Goal: Transaction & Acquisition: Book appointment/travel/reservation

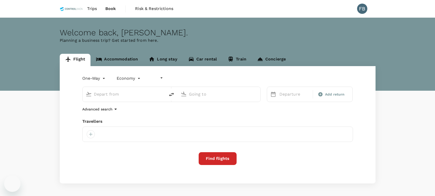
type input "undefined, undefined (any)"
type input "Bintulu (BTU)"
type input "Sandakan (SDK)"
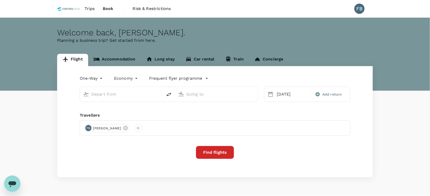
type input "Bintulu (BTU)"
type input "Sandakan (SDK)"
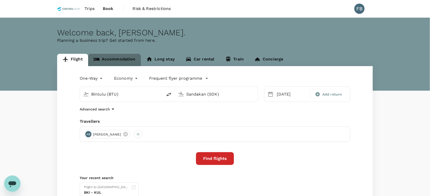
click at [116, 59] on link "Accommodation" at bounding box center [114, 60] width 53 height 12
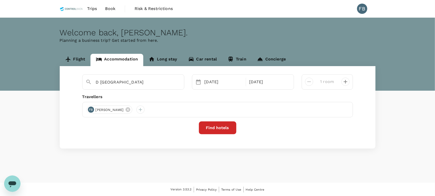
click at [127, 110] on span "[PERSON_NAME]" at bounding box center [110, 109] width 34 height 5
click at [131, 110] on icon at bounding box center [128, 110] width 6 height 6
click at [91, 109] on div at bounding box center [91, 110] width 8 height 8
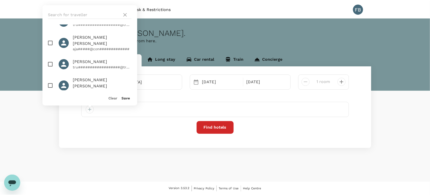
scroll to position [320, 0]
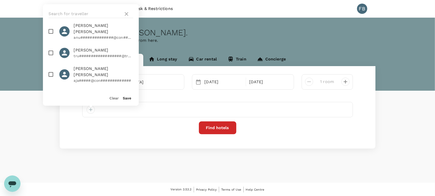
click at [53, 48] on input "checkbox" at bounding box center [51, 53] width 11 height 11
checkbox input "true"
click at [126, 100] on button "Save" at bounding box center [127, 98] width 8 height 4
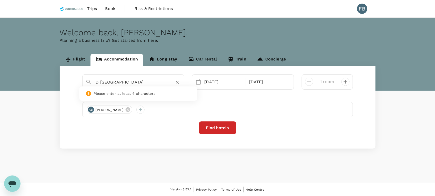
click at [140, 82] on input "D [GEOGRAPHIC_DATA]" at bounding box center [131, 82] width 71 height 8
click at [145, 93] on div "[GEOGRAPHIC_DATA]" at bounding box center [135, 95] width 92 height 14
type input "[GEOGRAPHIC_DATA]"
click at [211, 81] on div "[DATE]" at bounding box center [223, 82] width 43 height 10
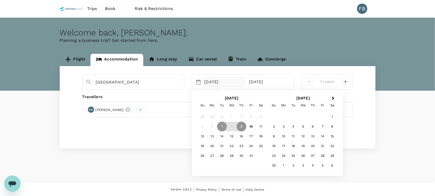
click at [211, 136] on div "13" at bounding box center [212, 136] width 10 height 10
click at [235, 137] on div "15" at bounding box center [232, 136] width 10 height 10
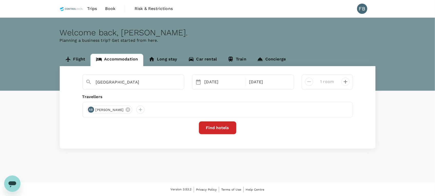
click at [226, 124] on button "Find hotels" at bounding box center [217, 127] width 37 height 13
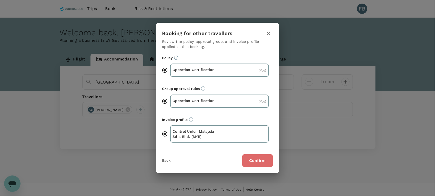
click at [257, 163] on button "Confirm" at bounding box center [257, 160] width 31 height 13
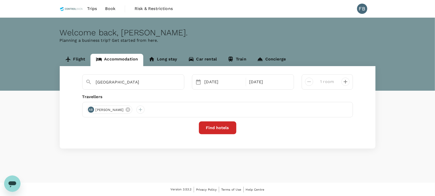
click at [226, 127] on button "Find hotels" at bounding box center [217, 127] width 37 height 13
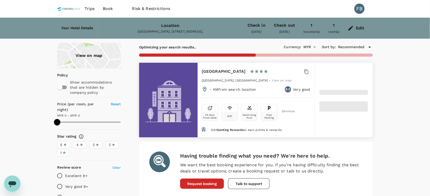
type input "208.15"
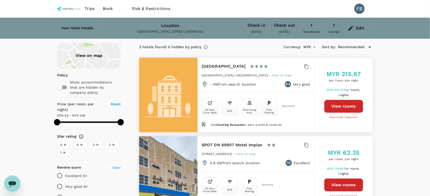
click at [346, 100] on button "View rooms" at bounding box center [343, 106] width 39 height 13
click at [349, 25] on icon at bounding box center [351, 28] width 6 height 6
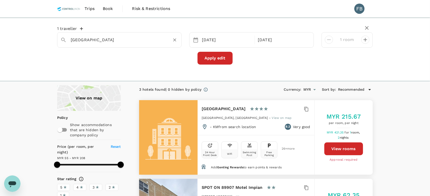
click at [97, 40] on input "[GEOGRAPHIC_DATA]" at bounding box center [117, 40] width 93 height 8
paste input "[GEOGRAPHIC_DATA]"
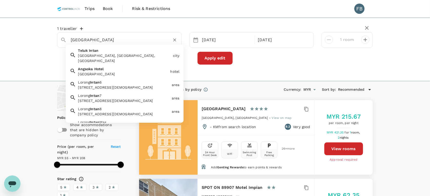
click at [118, 72] on div "[GEOGRAPHIC_DATA]" at bounding box center [123, 74] width 90 height 5
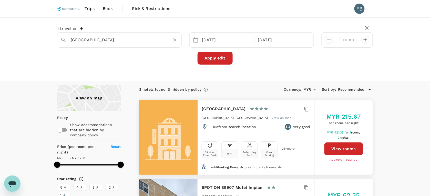
type input "[GEOGRAPHIC_DATA]"
click at [207, 57] on button "Apply edit" at bounding box center [215, 58] width 35 height 13
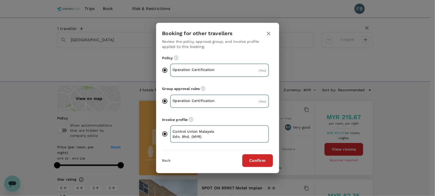
click at [260, 158] on button "Confirm" at bounding box center [257, 160] width 31 height 13
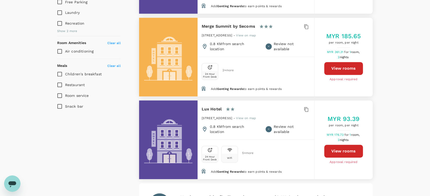
scroll to position [288, 0]
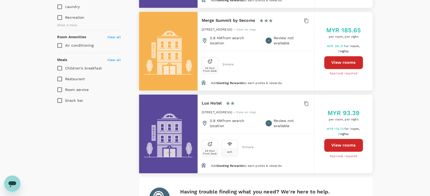
click at [202, 17] on h6 "Merge Summit by Secoms" at bounding box center [229, 20] width 54 height 7
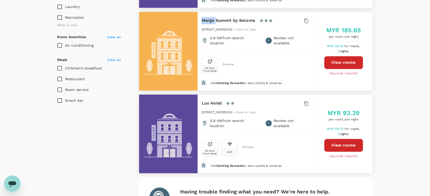
drag, startPoint x: 202, startPoint y: 13, endPoint x: 242, endPoint y: 7, distance: 40.2
click at [242, 12] on div "Merge Summit by Secoms 1 Star 2 Stars 3 Stars 4 Stars 5 Stars [STREET_ADDRESS] …" at bounding box center [256, 31] width 117 height 39
drag, startPoint x: 254, startPoint y: 17, endPoint x: 200, endPoint y: 14, distance: 53.9
click at [200, 14] on div "Merge Summit by Secoms 1 Star 2 Stars 3 Stars 4 Stars 5 Stars [STREET_ADDRESS] …" at bounding box center [256, 31] width 117 height 39
copy h6 "Merge Summit by Secoms"
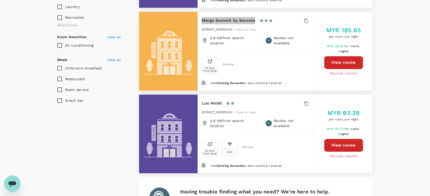
type input "497.17"
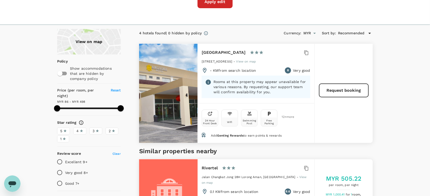
scroll to position [0, 0]
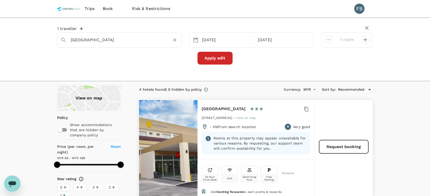
click at [115, 39] on input "[GEOGRAPHIC_DATA]" at bounding box center [117, 40] width 93 height 8
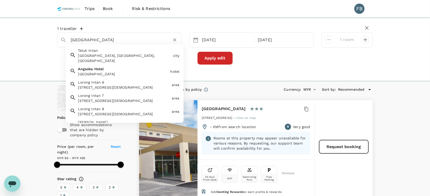
click at [115, 39] on input "[GEOGRAPHIC_DATA]" at bounding box center [117, 40] width 93 height 8
paste input "Grand Court"
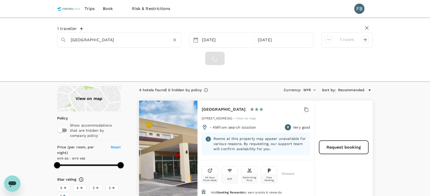
type input "Teluk Intan"
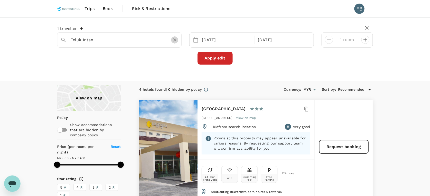
click at [174, 37] on button "Clear" at bounding box center [174, 39] width 7 height 7
click at [131, 42] on input "text" at bounding box center [117, 40] width 93 height 8
paste input "[GEOGRAPHIC_DATA]"
click at [126, 53] on div "[GEOGRAPHIC_DATA]" at bounding box center [123, 55] width 90 height 5
type input "[GEOGRAPHIC_DATA]"
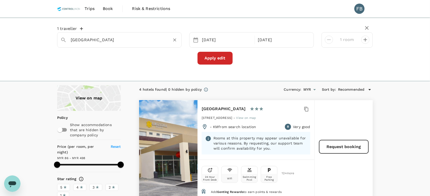
click at [204, 57] on button "Apply edit" at bounding box center [215, 58] width 35 height 13
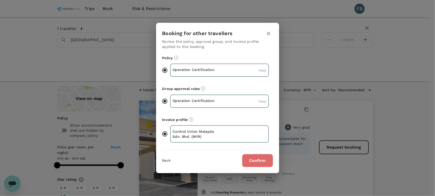
click at [247, 157] on button "Confirm" at bounding box center [257, 160] width 31 height 13
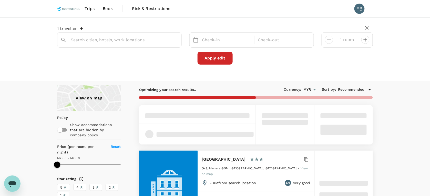
type input "[GEOGRAPHIC_DATA]"
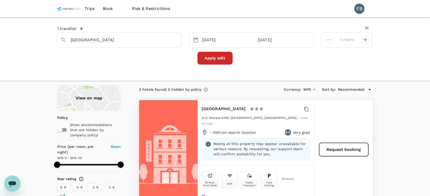
type input "101"
click at [138, 38] on input "[GEOGRAPHIC_DATA]" at bounding box center [117, 40] width 93 height 8
paste input "City"
click at [137, 55] on div "[GEOGRAPHIC_DATA]" at bounding box center [123, 55] width 90 height 5
type input "[GEOGRAPHIC_DATA]"
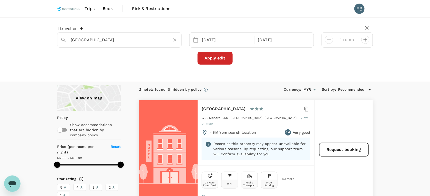
click at [208, 57] on button "Apply edit" at bounding box center [215, 58] width 35 height 13
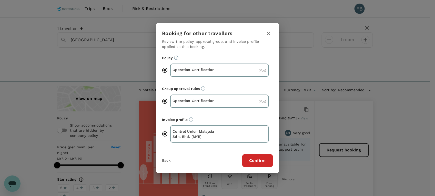
click at [248, 159] on button "Confirm" at bounding box center [257, 160] width 31 height 13
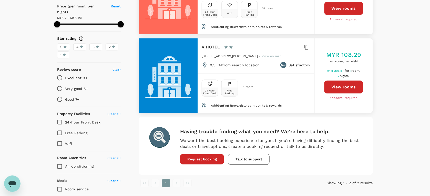
scroll to position [160, 0]
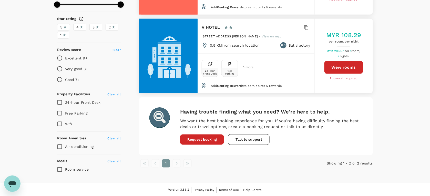
click at [337, 74] on button "View rooms" at bounding box center [343, 67] width 39 height 13
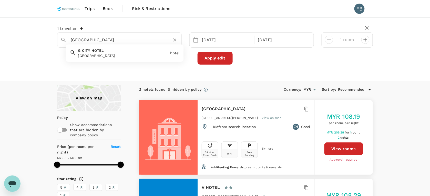
click at [152, 40] on input "[GEOGRAPHIC_DATA]" at bounding box center [117, 40] width 93 height 8
paste input "[GEOGRAPHIC_DATA]"
click at [97, 42] on input "[GEOGRAPHIC_DATA]" at bounding box center [117, 40] width 93 height 8
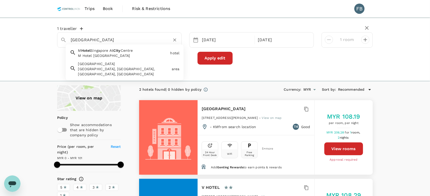
click at [97, 42] on input "[GEOGRAPHIC_DATA]" at bounding box center [117, 40] width 93 height 8
paste input "[GEOGRAPHIC_DATA]"
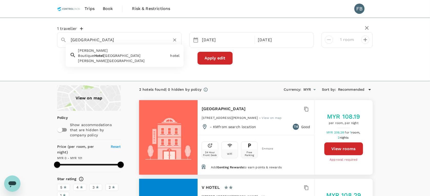
click at [130, 41] on input "[GEOGRAPHIC_DATA]" at bounding box center [117, 40] width 93 height 8
type input "H"
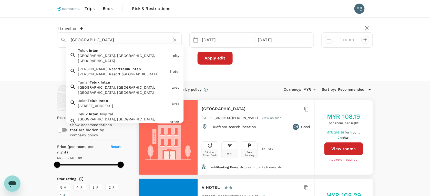
click at [159, 48] on div "Teluk Intan [GEOGRAPHIC_DATA], [GEOGRAPHIC_DATA], [GEOGRAPHIC_DATA]" at bounding box center [123, 54] width 95 height 17
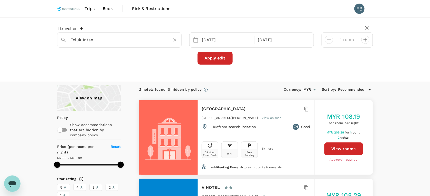
type input "Teluk Intan"
click at [216, 59] on button "Apply edit" at bounding box center [215, 58] width 35 height 13
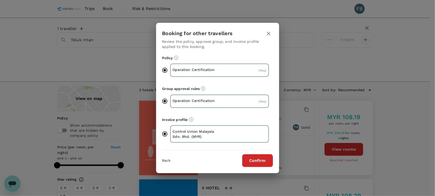
click at [247, 158] on button "Confirm" at bounding box center [257, 160] width 31 height 13
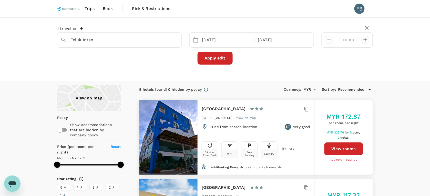
type input "Teluk Intan"
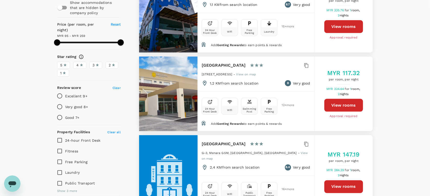
scroll to position [123, 0]
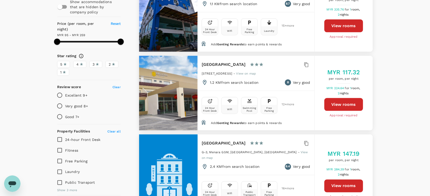
click at [342, 103] on button "View rooms" at bounding box center [343, 104] width 39 height 13
type input "258.21"
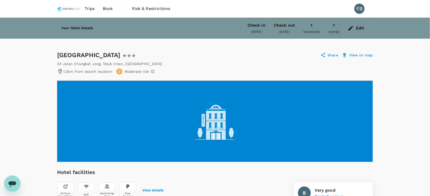
click at [152, 71] on icon at bounding box center [153, 71] width 4 height 4
click at [212, 70] on div "1.2km from search location 2 Moderate risk" at bounding box center [215, 71] width 316 height 6
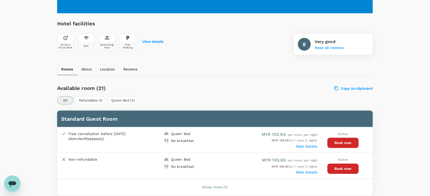
scroll to position [192, 0]
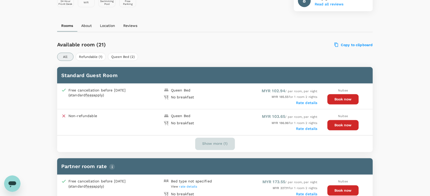
click at [212, 145] on button "Show more (1)" at bounding box center [215, 144] width 40 height 12
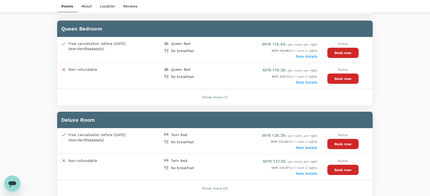
scroll to position [416, 0]
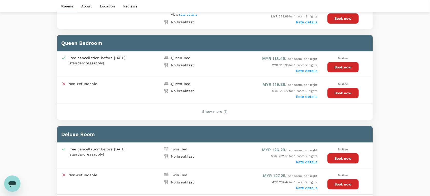
click at [212, 108] on button "Show more (1)" at bounding box center [215, 112] width 40 height 12
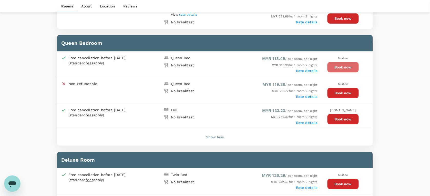
click at [340, 66] on button "Book now" at bounding box center [343, 67] width 31 height 10
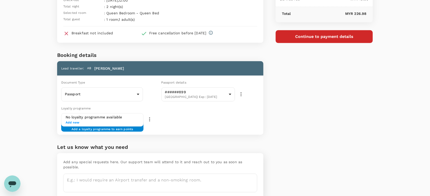
scroll to position [42, 0]
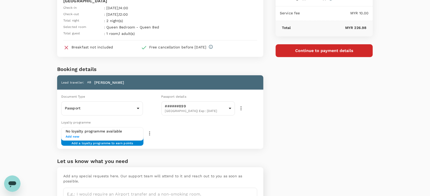
click at [126, 130] on h6 "No loyalty programme available" at bounding box center [103, 132] width 74 height 6
click at [80, 135] on span "Add new" at bounding box center [103, 136] width 74 height 5
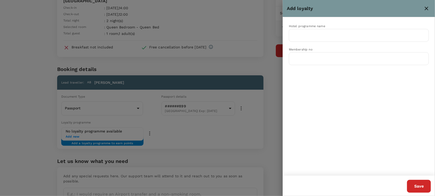
click at [273, 120] on div at bounding box center [217, 98] width 435 height 196
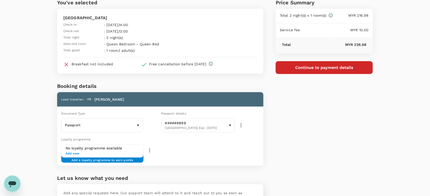
scroll to position [10, 0]
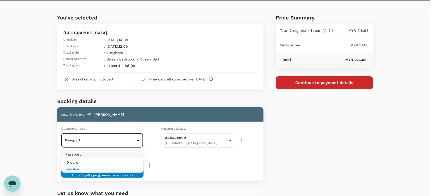
click at [123, 138] on body "Back to hotel details Review selection You've selected Angsoka Hotel Check-in :…" at bounding box center [217, 128] width 435 height 277
click at [113, 161] on li "ID card" at bounding box center [102, 162] width 82 height 8
type input "Id card"
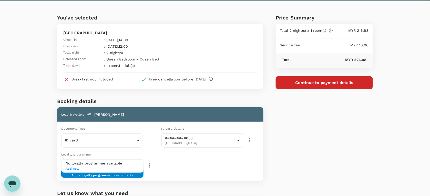
click at [317, 135] on div "Price Summary Total 2 night(s) x 1 room(s) MYR 216.98 Service fee MYR 10.00 Tot…" at bounding box center [317, 127] width 109 height 252
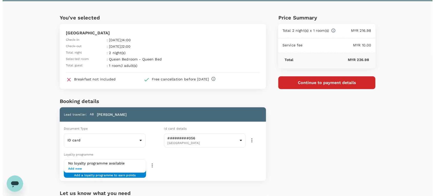
scroll to position [0, 0]
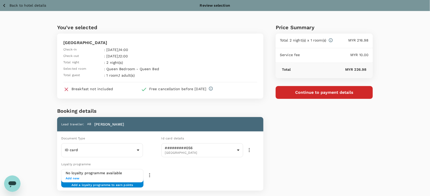
click at [332, 89] on button "Continue to payment details" at bounding box center [324, 92] width 97 height 13
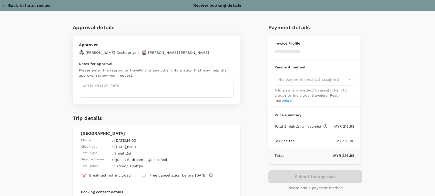
type input "9e254831-a140-43d4-90d9-f4bdc71b84d3"
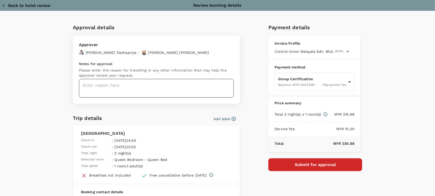
click at [150, 79] on textarea at bounding box center [156, 88] width 155 height 19
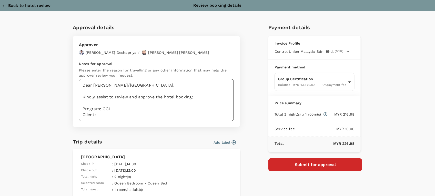
click at [108, 116] on textarea "Dear Hariz/Chathuranga, Kindly assist to review and approve the hotel booking: …" at bounding box center [156, 100] width 155 height 42
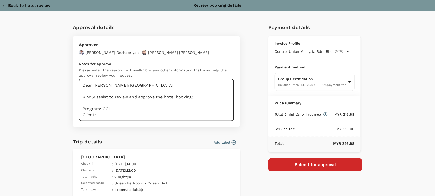
paste textarea "898141 HILL CITY RESOURCES SDN BHD - GGL;Surveillance 2"
click at [109, 115] on textarea "Dear Hariz/Chathuranga, Kindly assist to review and approve the hotel booking: …" at bounding box center [156, 100] width 155 height 42
drag, startPoint x: 225, startPoint y: 116, endPoint x: 178, endPoint y: 117, distance: 46.7
click at [178, 117] on textarea "Dear Hariz/Chathuranga, Kindly assist to review and approve the hotel booking: …" at bounding box center [156, 100] width 155 height 42
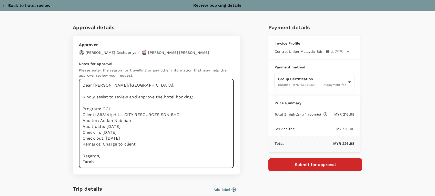
type textarea "Dear Hariz/Chathuranga, Kindly assist to review and approve the hotel booking: …"
click at [403, 151] on div "Approval details Approver Chathuranga Iroshan Deshapriya / Muhammad Hariz Bin A…" at bounding box center [217, 183] width 435 height 345
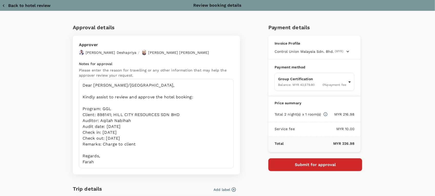
click at [419, 129] on div "Approval details Approver Chathuranga Iroshan Deshapriya / Muhammad Hariz Bin A…" at bounding box center [217, 183] width 435 height 345
click at [381, 46] on div "Approval details Approver Chathuranga Iroshan Deshapriya / Muhammad Hariz Bin A…" at bounding box center [217, 183] width 435 height 345
